Goal: Transaction & Acquisition: Purchase product/service

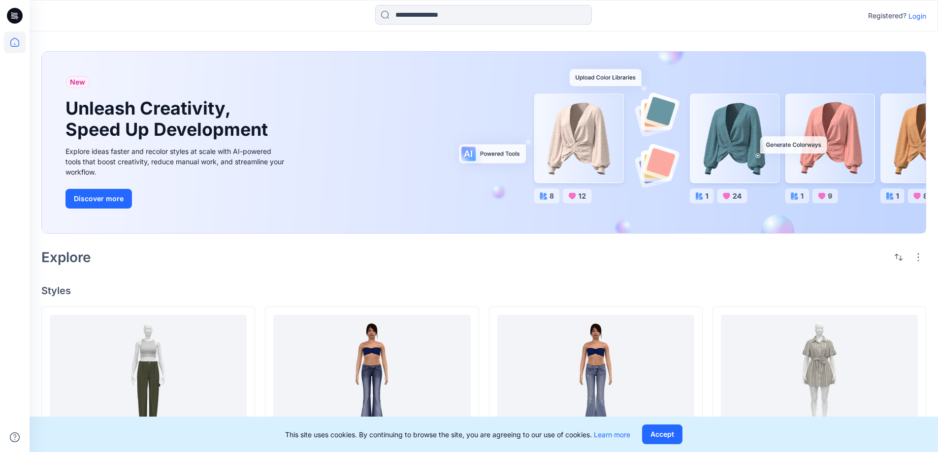
scroll to position [148, 0]
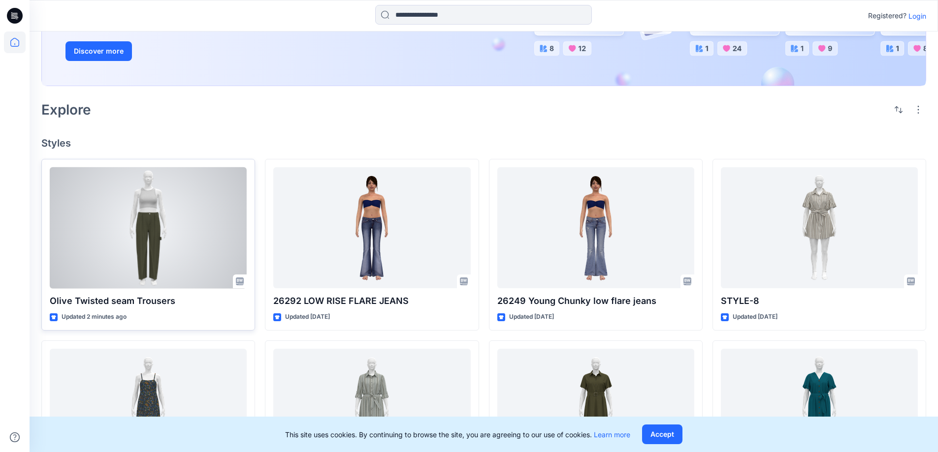
click at [179, 301] on p "Olive Twisted seam Trousers" at bounding box center [148, 301] width 197 height 14
click at [164, 301] on p "Olive Twisted seam Trousers" at bounding box center [148, 301] width 197 height 14
click at [185, 250] on div at bounding box center [148, 228] width 197 height 122
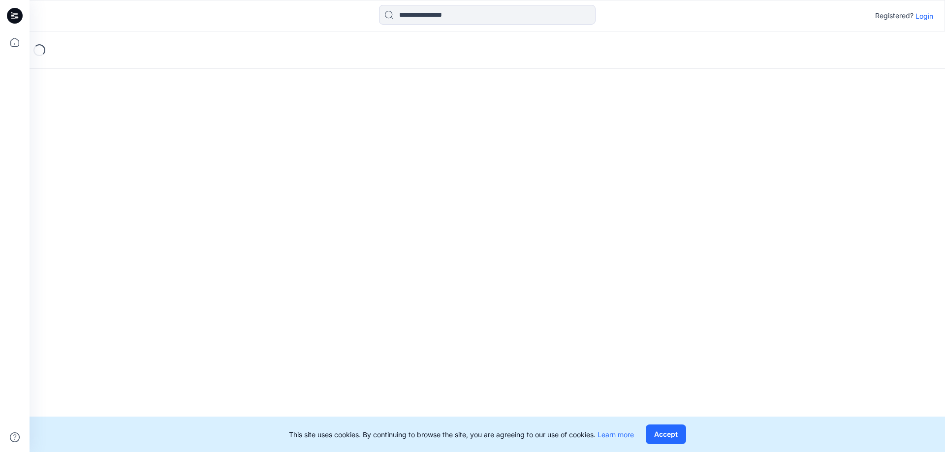
click at [185, 250] on div "Loading..." at bounding box center [488, 242] width 916 height 421
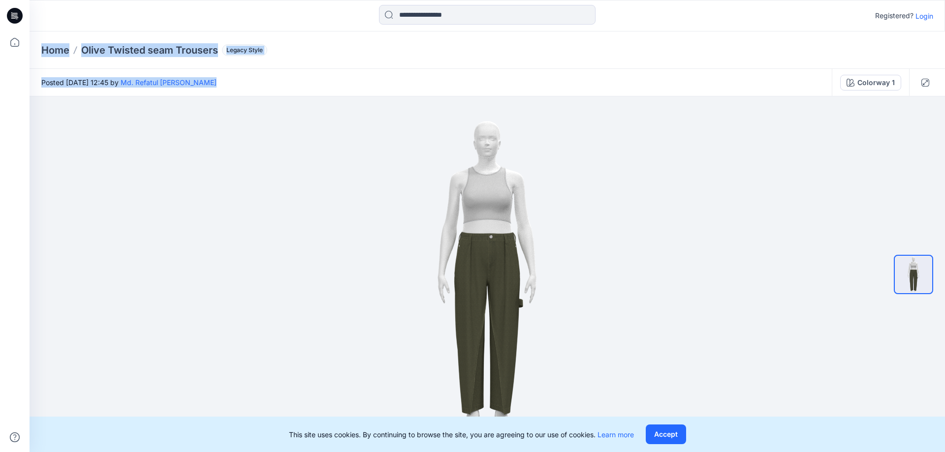
click at [363, 88] on div "Posted [DATE] 12:45 by Md. Refatul [PERSON_NAME]" at bounding box center [431, 82] width 803 height 27
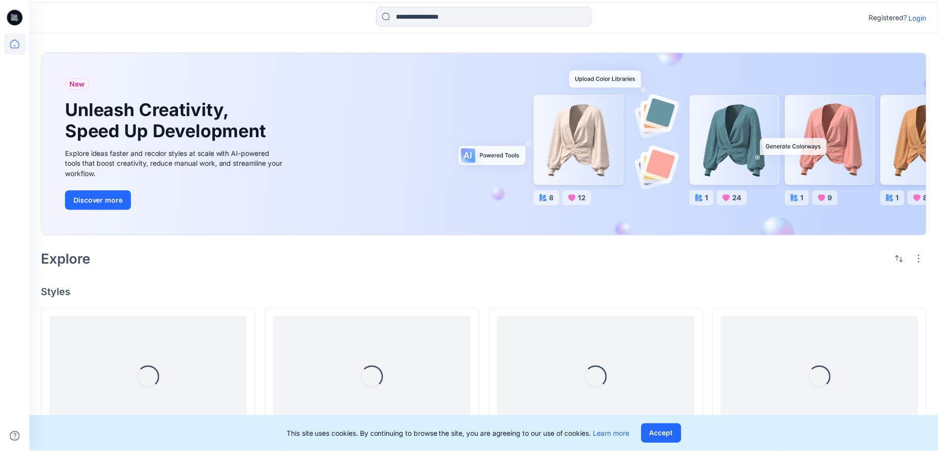
scroll to position [148, 0]
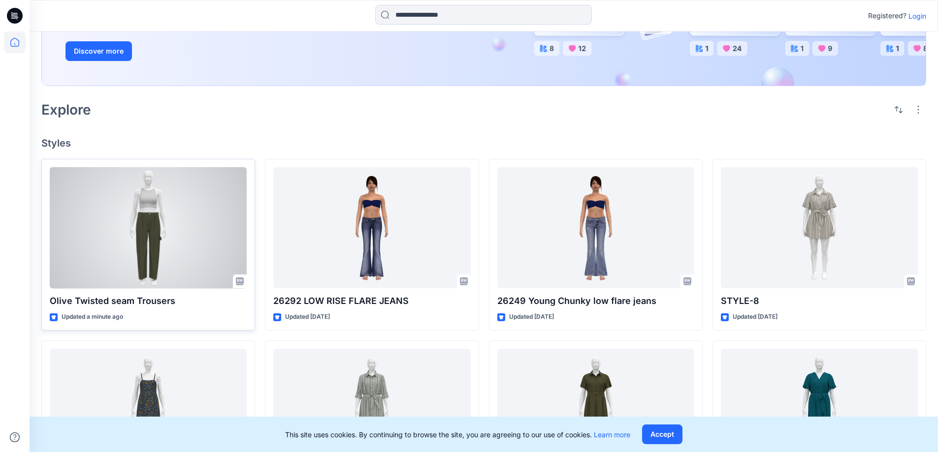
click at [124, 250] on div at bounding box center [148, 228] width 197 height 122
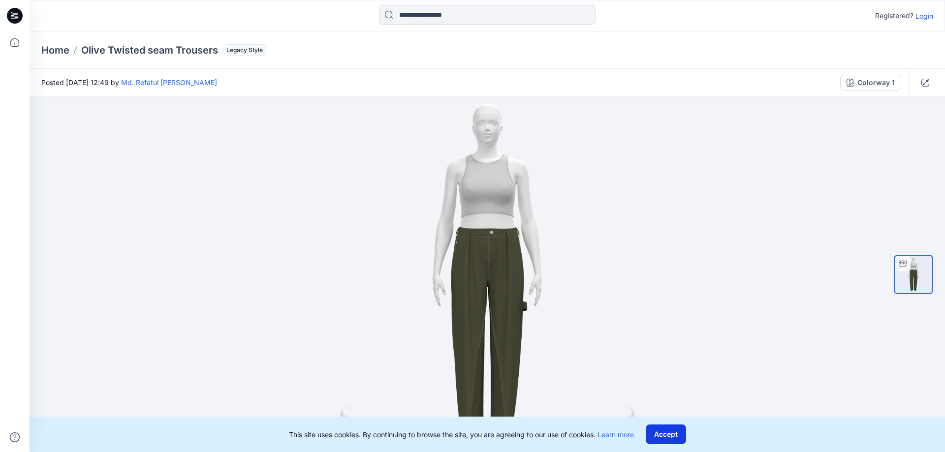
click at [680, 441] on button "Accept" at bounding box center [666, 435] width 40 height 20
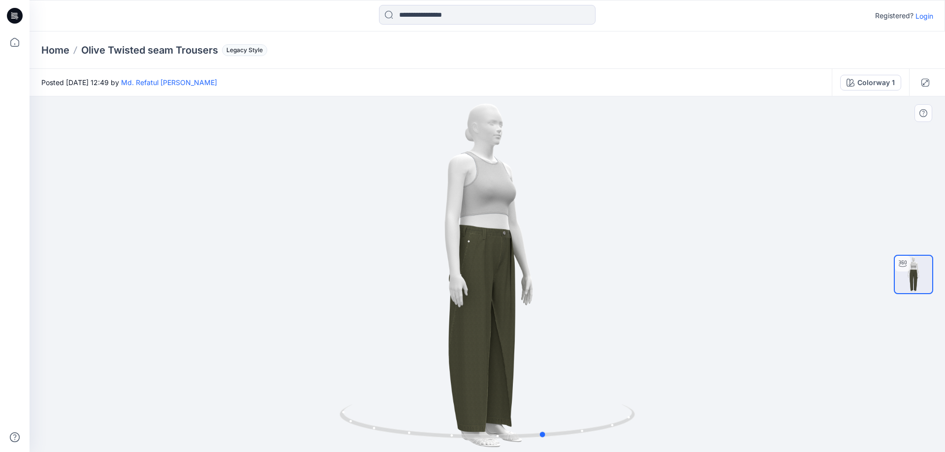
drag, startPoint x: 445, startPoint y: 267, endPoint x: 501, endPoint y: 278, distance: 56.6
click at [502, 277] on div at bounding box center [488, 274] width 916 height 356
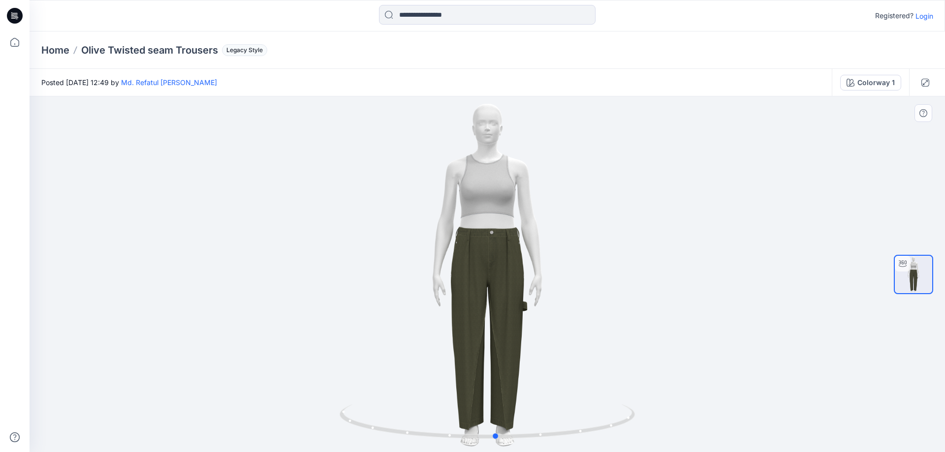
drag, startPoint x: 491, startPoint y: 381, endPoint x: 442, endPoint y: 259, distance: 131.7
click at [442, 259] on div at bounding box center [488, 274] width 916 height 356
